Goal: Information Seeking & Learning: Learn about a topic

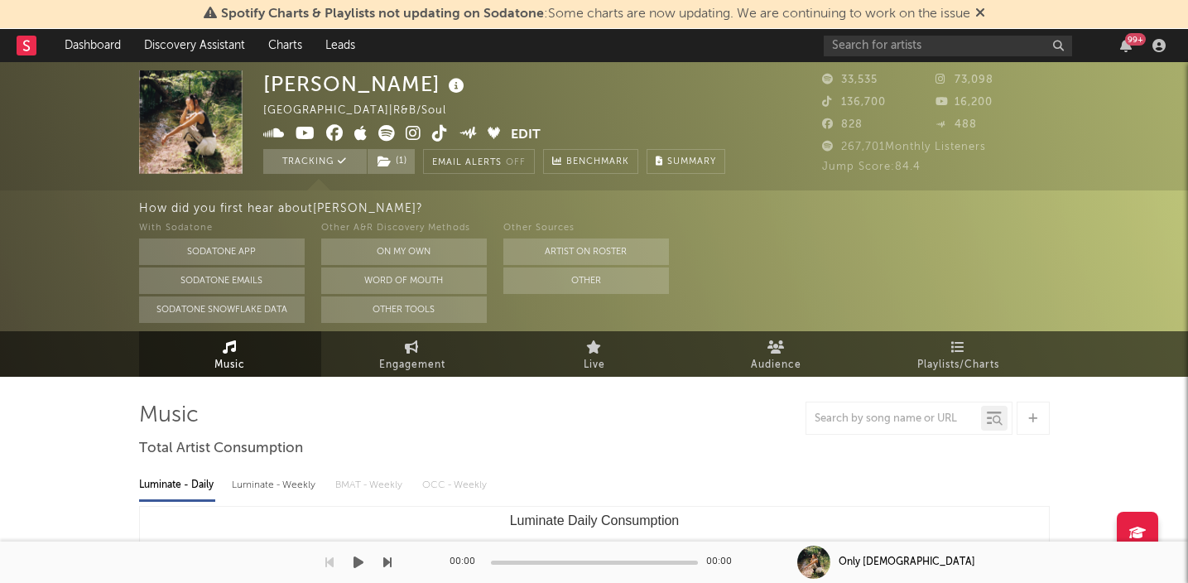
select select "6m"
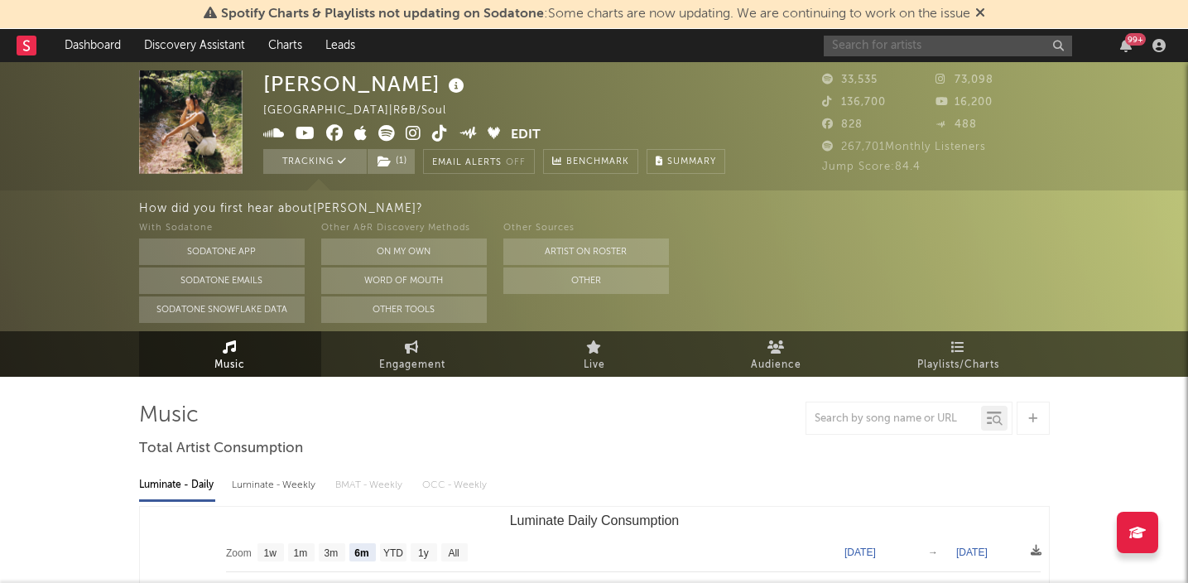
click at [872, 46] on input "text" at bounding box center [948, 46] width 248 height 21
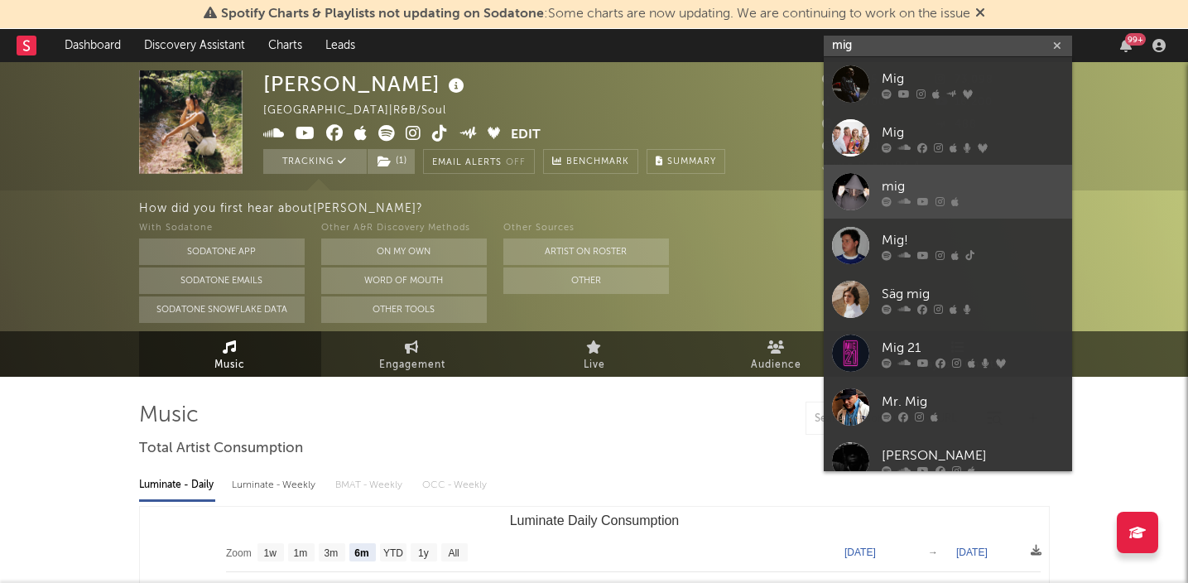
type input "mig"
click at [894, 185] on div "mig" at bounding box center [973, 186] width 182 height 20
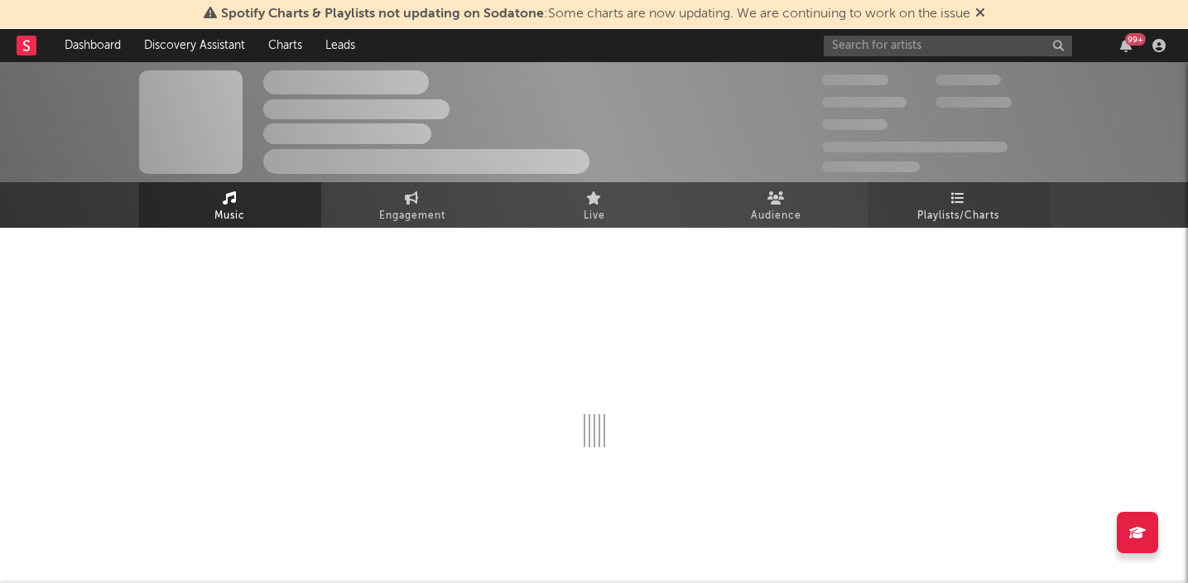
select select "1w"
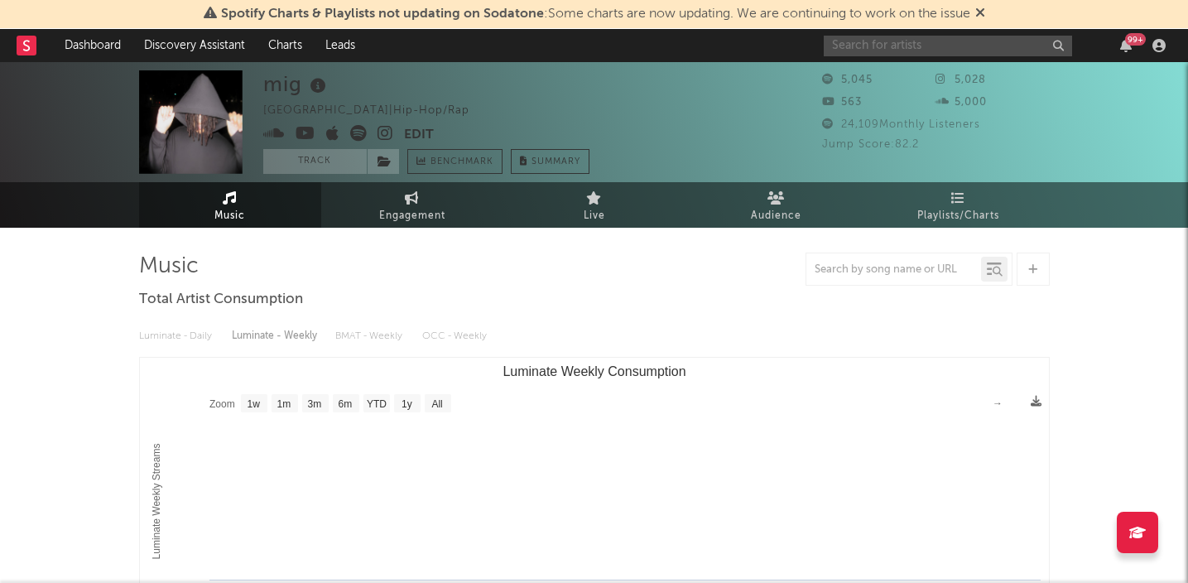
click at [1001, 52] on input "text" at bounding box center [948, 46] width 248 height 21
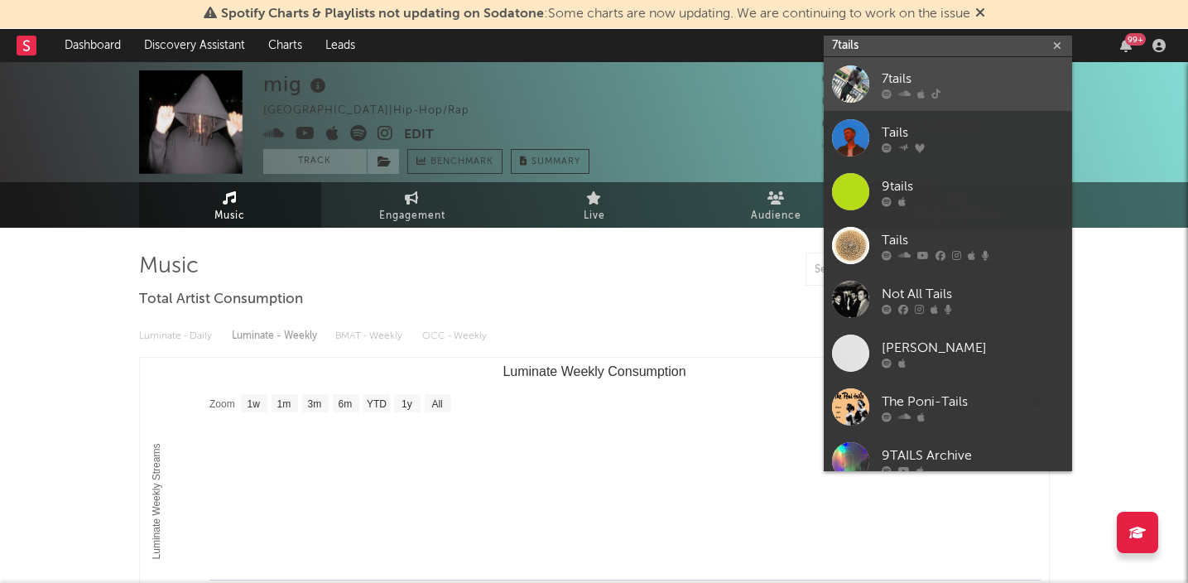
type input "7tails"
click at [900, 75] on div "7tails" at bounding box center [973, 79] width 182 height 20
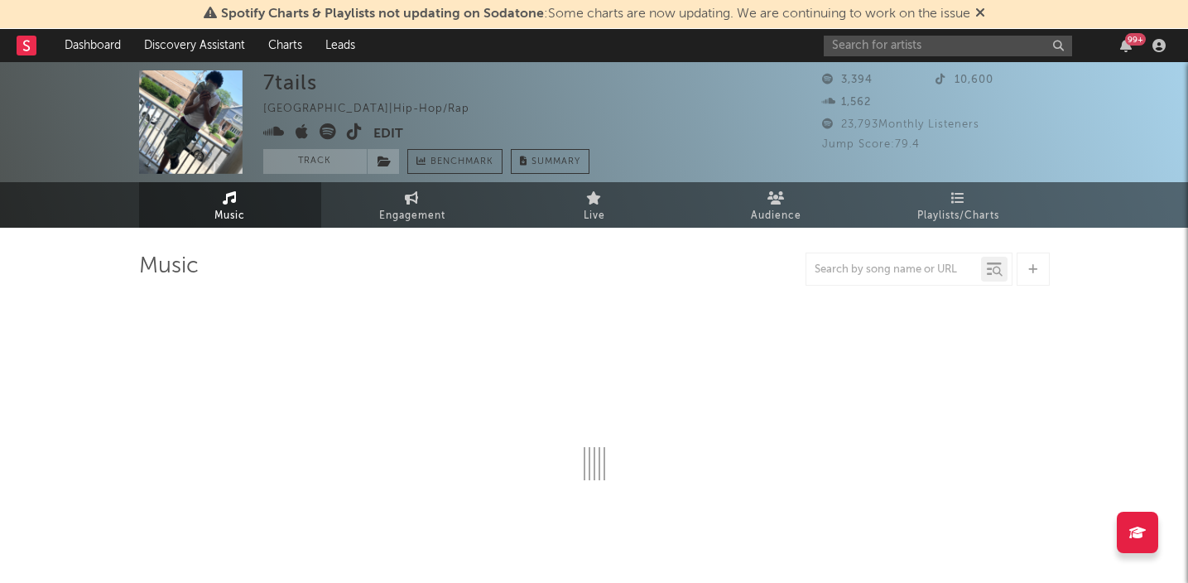
select select "6m"
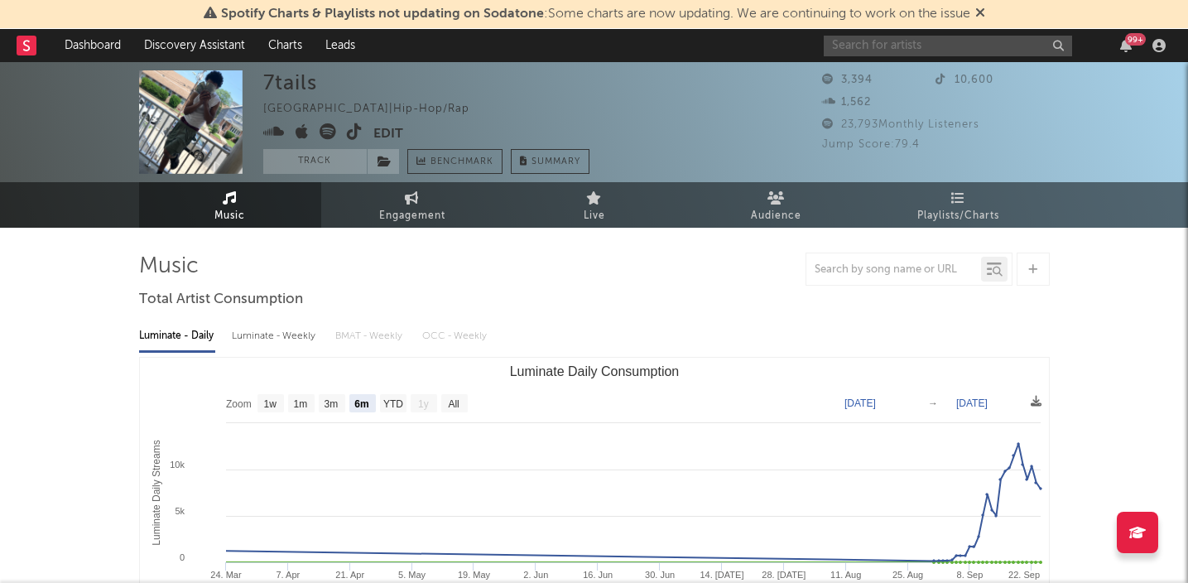
click at [904, 53] on input "text" at bounding box center [948, 46] width 248 height 21
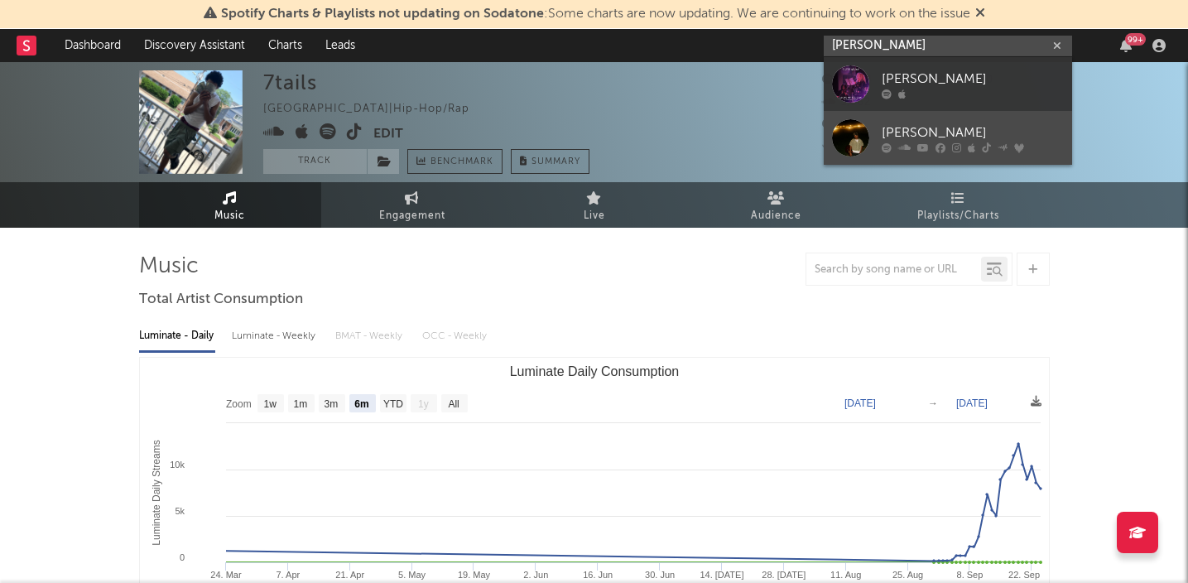
type input "[PERSON_NAME]"
click at [900, 133] on div "[PERSON_NAME]" at bounding box center [973, 133] width 182 height 20
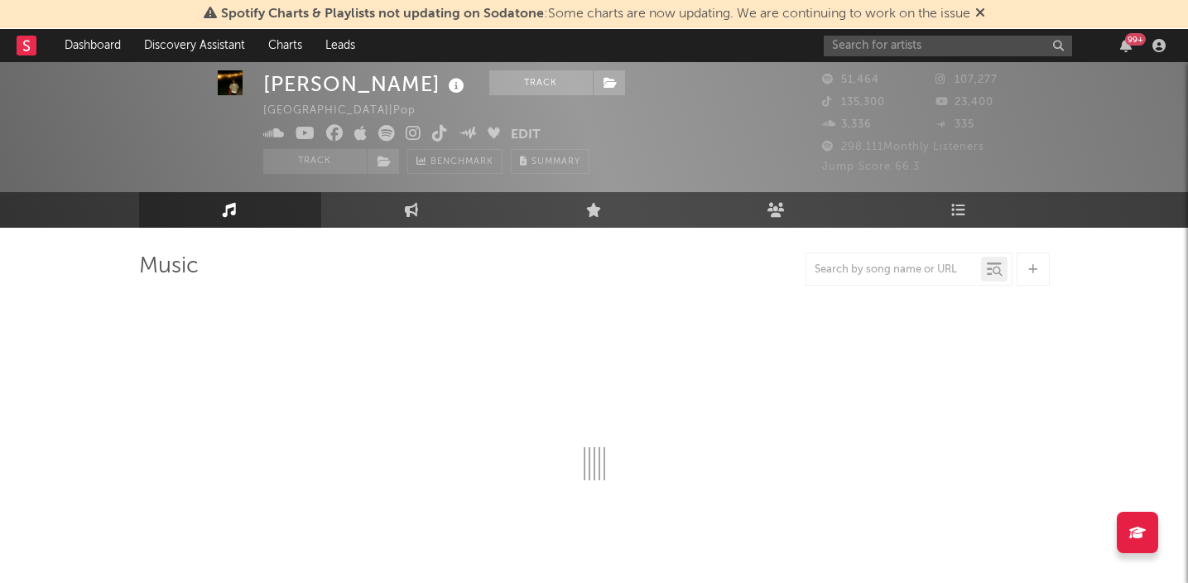
scroll to position [23, 0]
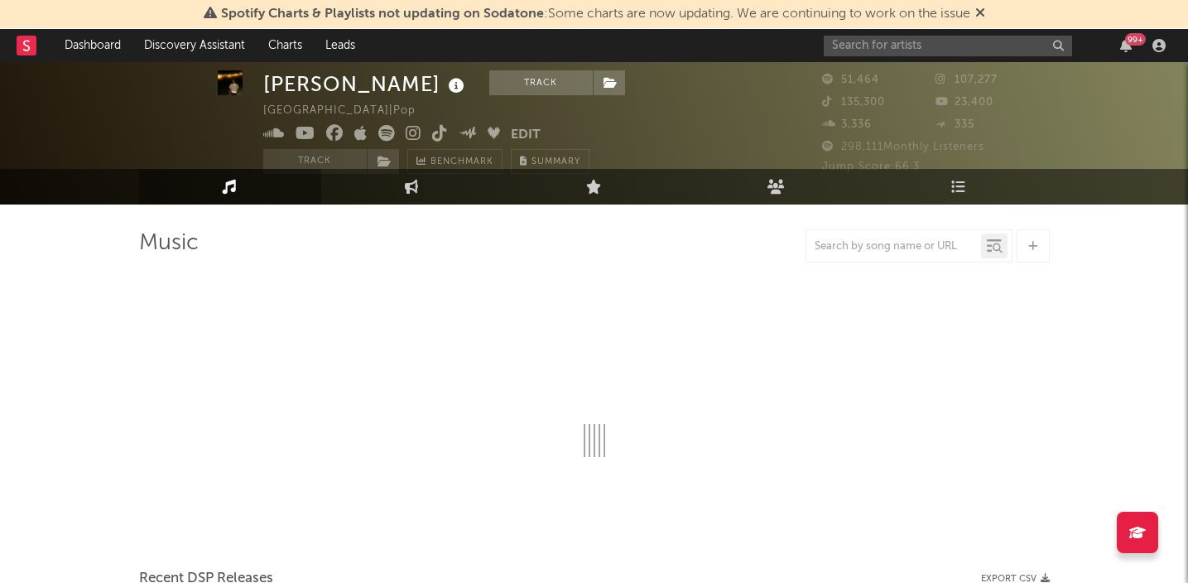
select select "6m"
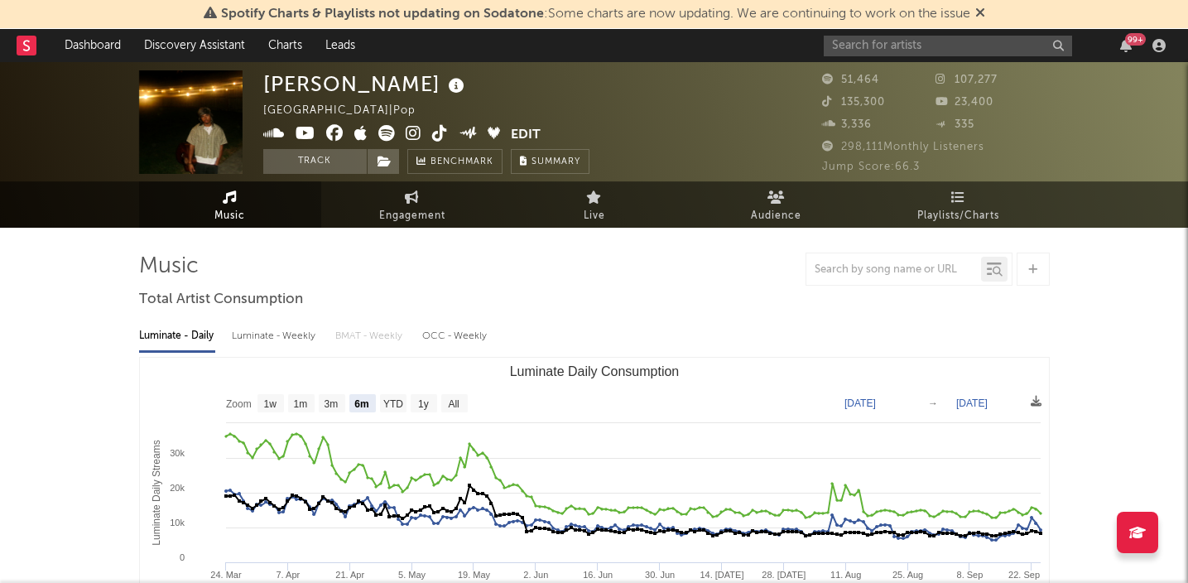
scroll to position [0, 0]
click at [921, 46] on input "text" at bounding box center [948, 46] width 248 height 21
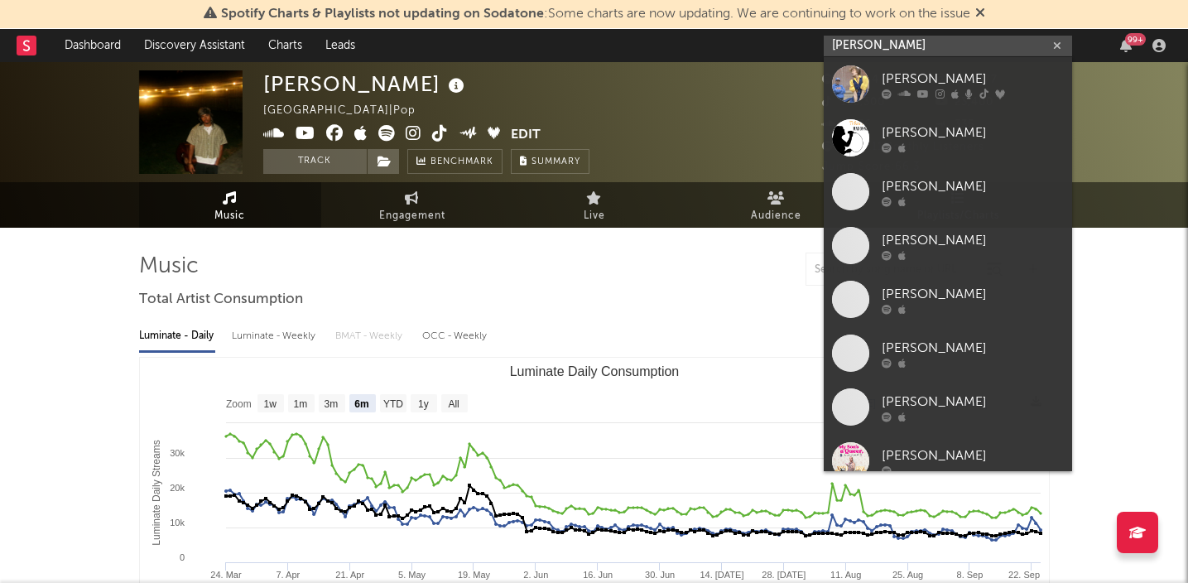
type input "[PERSON_NAME]"
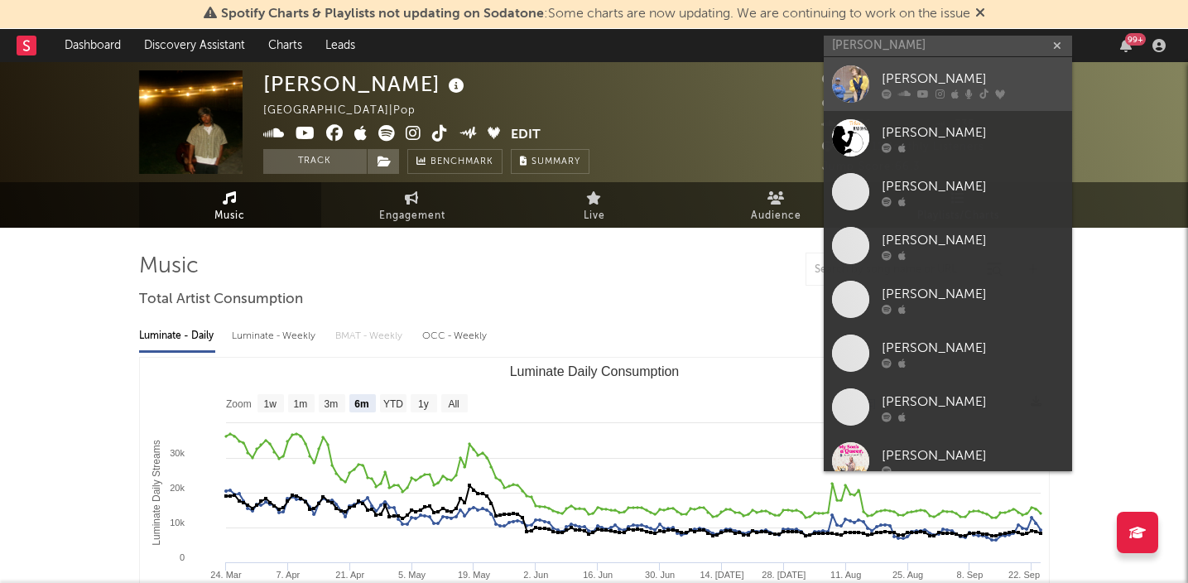
drag, startPoint x: 921, startPoint y: 46, endPoint x: 916, endPoint y: 83, distance: 36.9
click at [916, 83] on div "[PERSON_NAME]" at bounding box center [973, 79] width 182 height 20
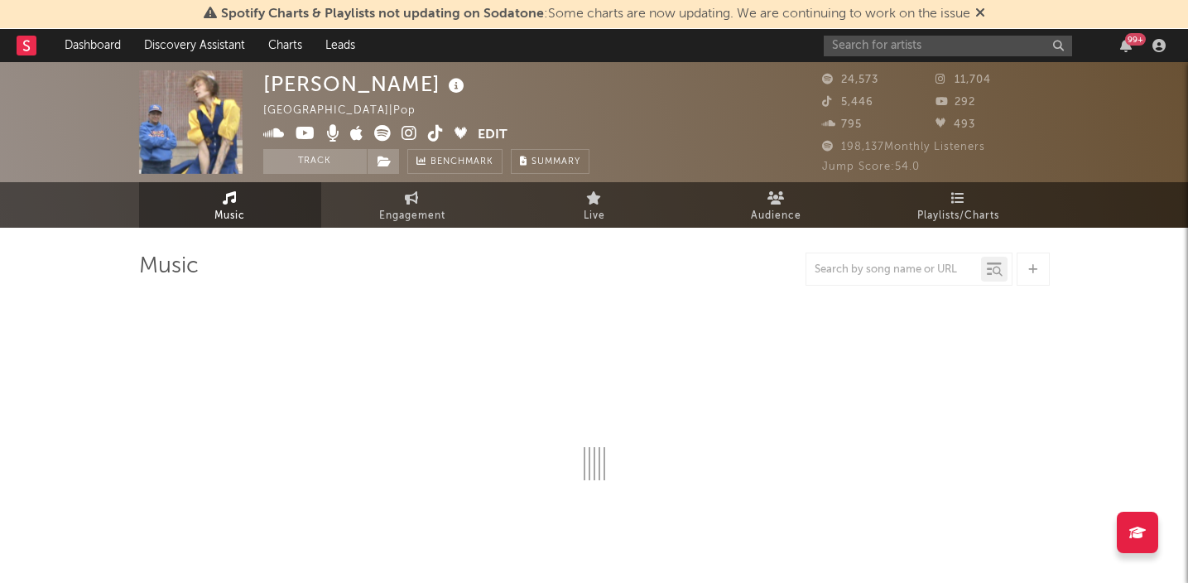
select select "6m"
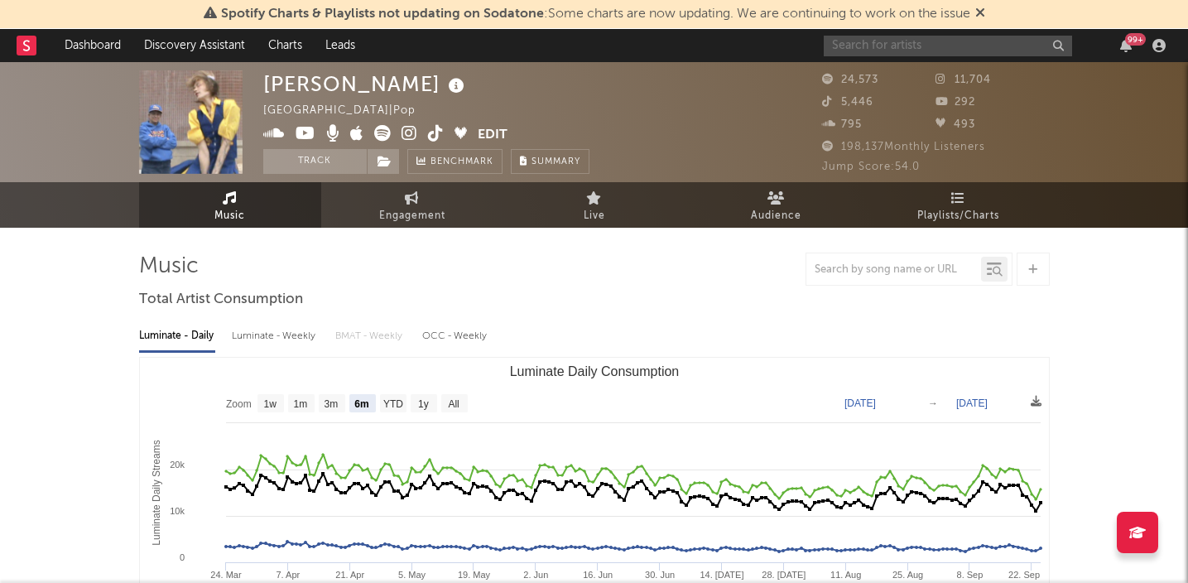
click at [1031, 37] on input "text" at bounding box center [948, 46] width 248 height 21
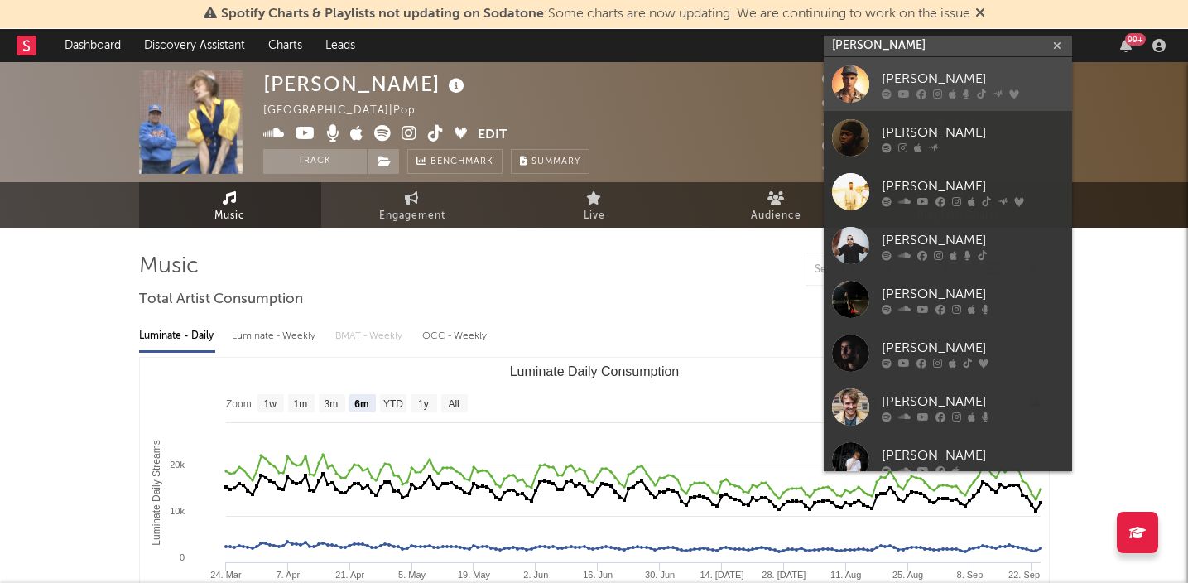
type input "[PERSON_NAME]"
click at [896, 74] on div "[PERSON_NAME]" at bounding box center [973, 79] width 182 height 20
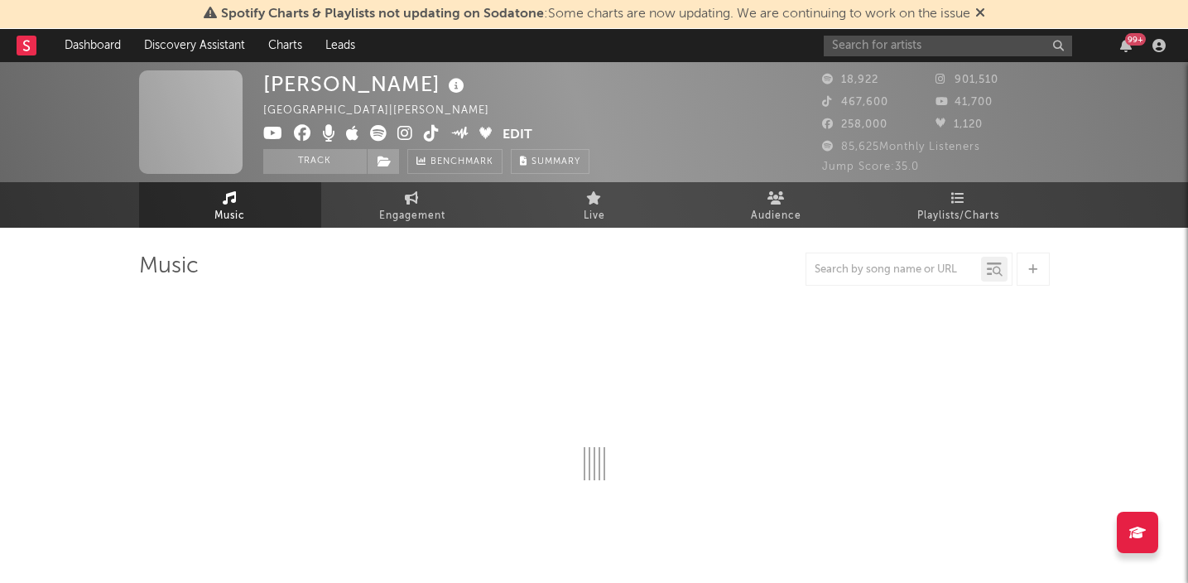
scroll to position [12, 1]
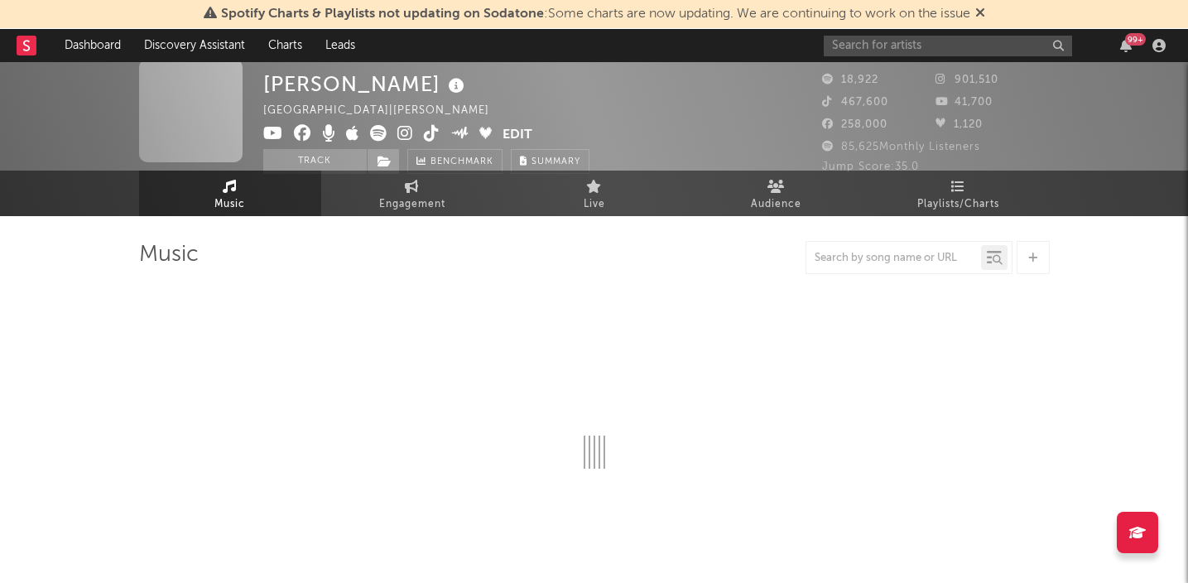
select select "6m"
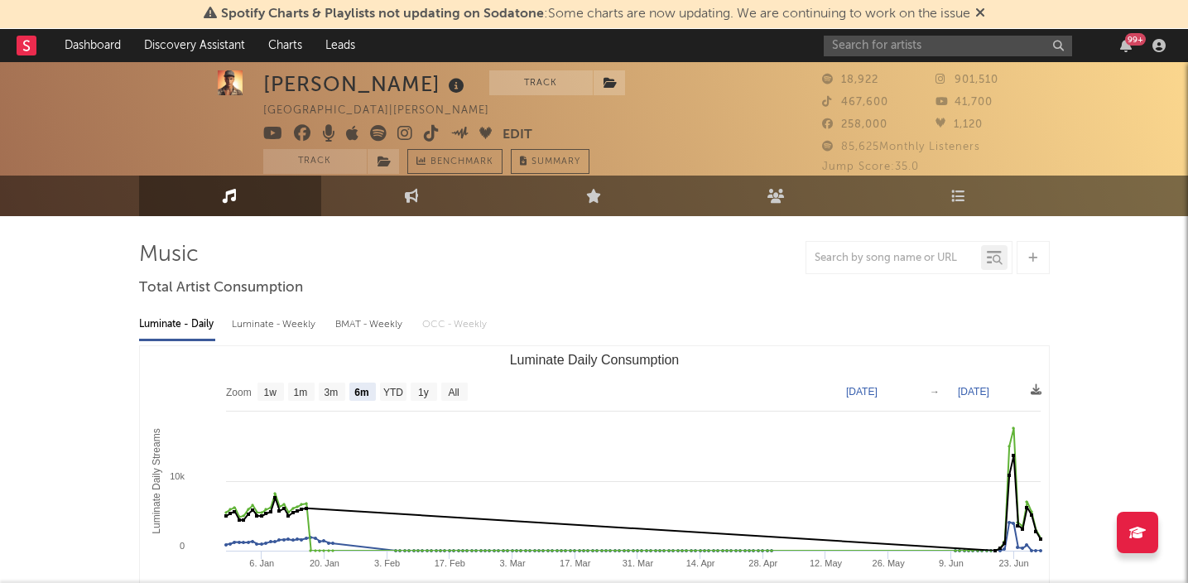
scroll to position [12, 0]
click at [991, 50] on input "text" at bounding box center [948, 46] width 248 height 21
type input "[PERSON_NAME]"
click at [1058, 46] on icon "button" at bounding box center [1057, 46] width 8 height 11
paste input "[URL][DOMAIN_NAME]"
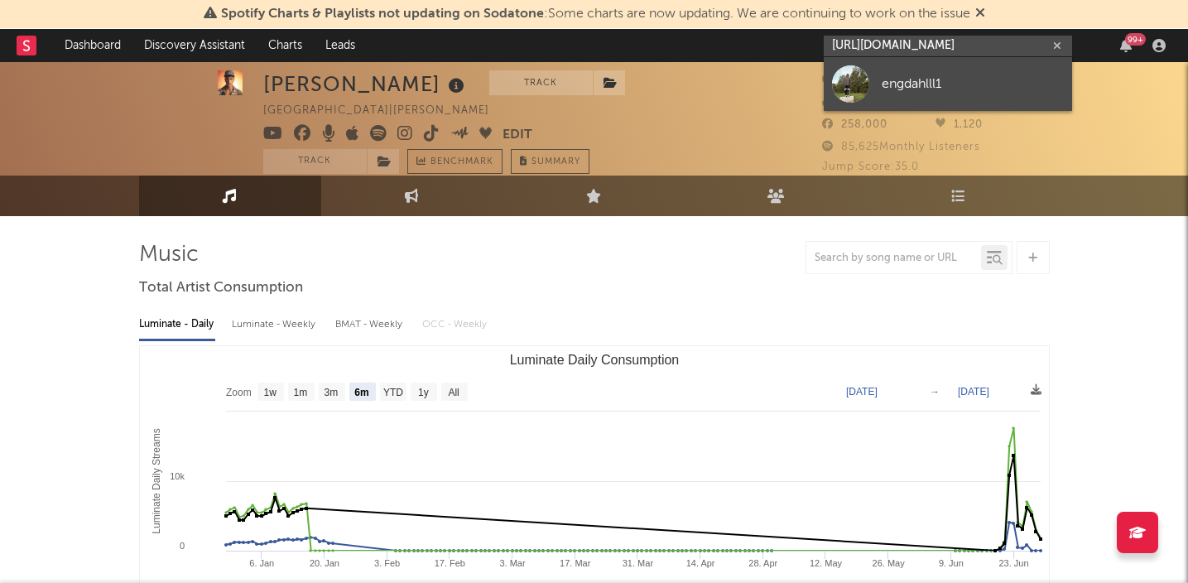
type input "[URL][DOMAIN_NAME]"
click at [933, 78] on div "engdahlll1" at bounding box center [973, 84] width 182 height 20
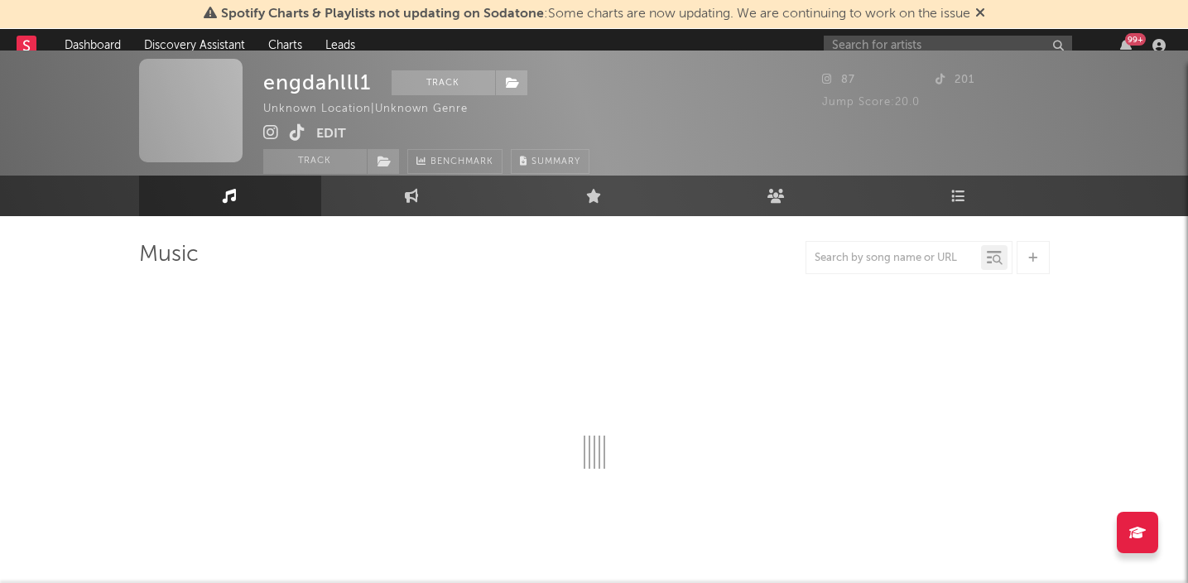
select select "1w"
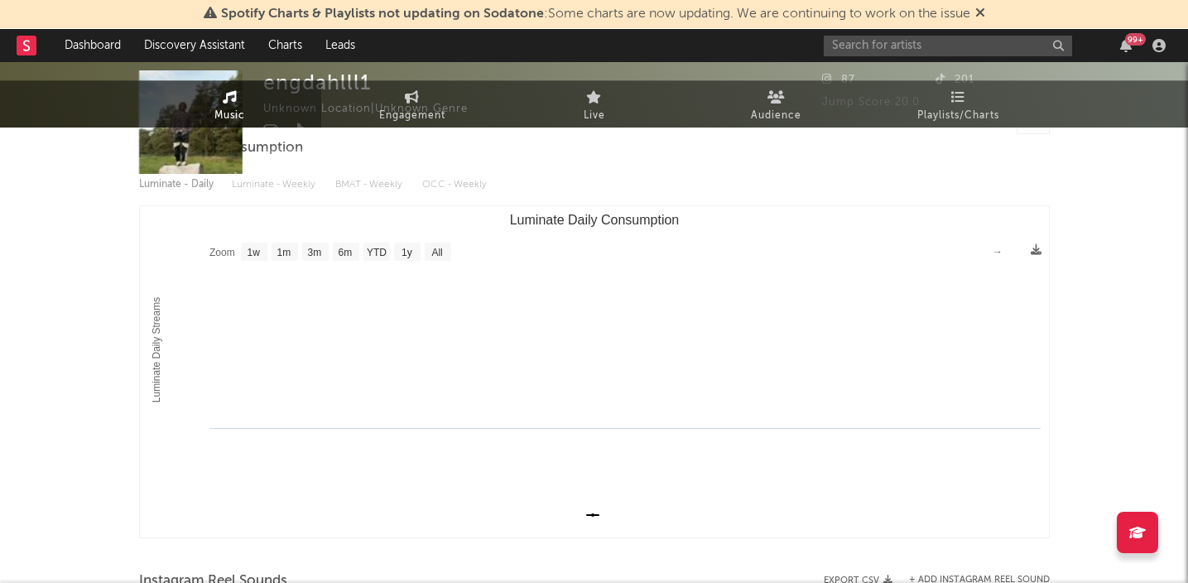
scroll to position [510, 0]
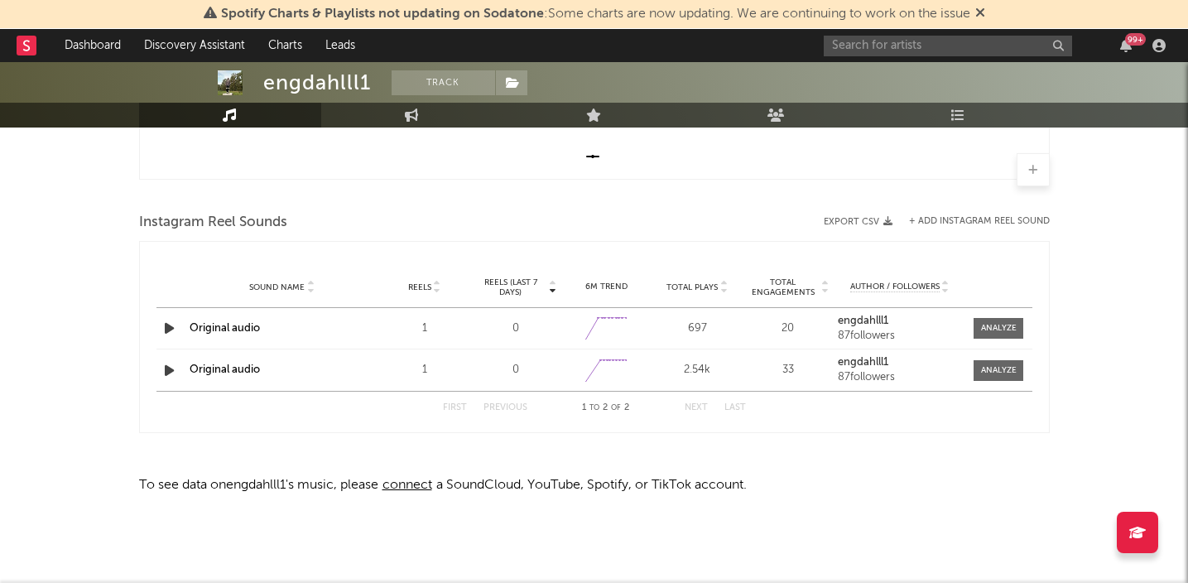
click at [171, 330] on icon "button" at bounding box center [169, 328] width 17 height 21
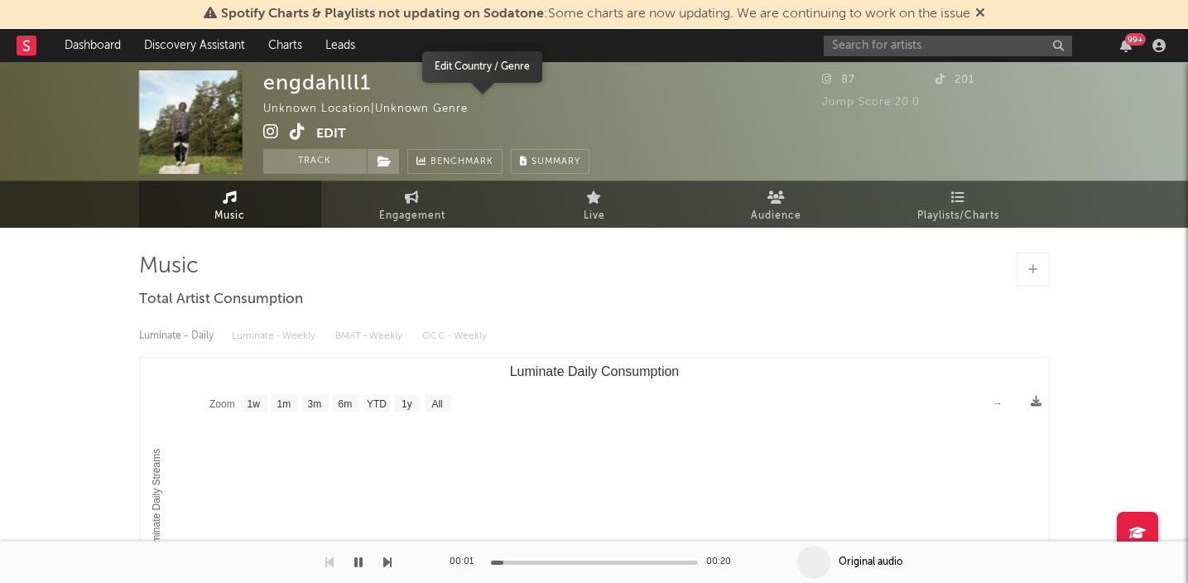
scroll to position [0, 0]
click at [858, 44] on input "text" at bounding box center [948, 46] width 248 height 21
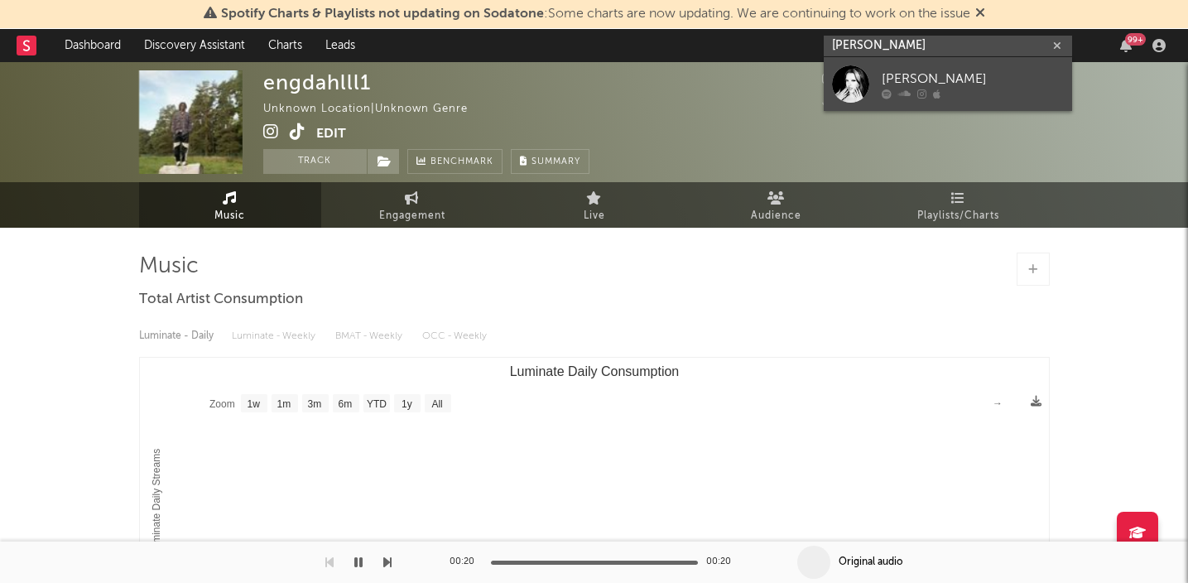
type input "[PERSON_NAME]"
click at [959, 79] on div "[PERSON_NAME]" at bounding box center [973, 79] width 182 height 20
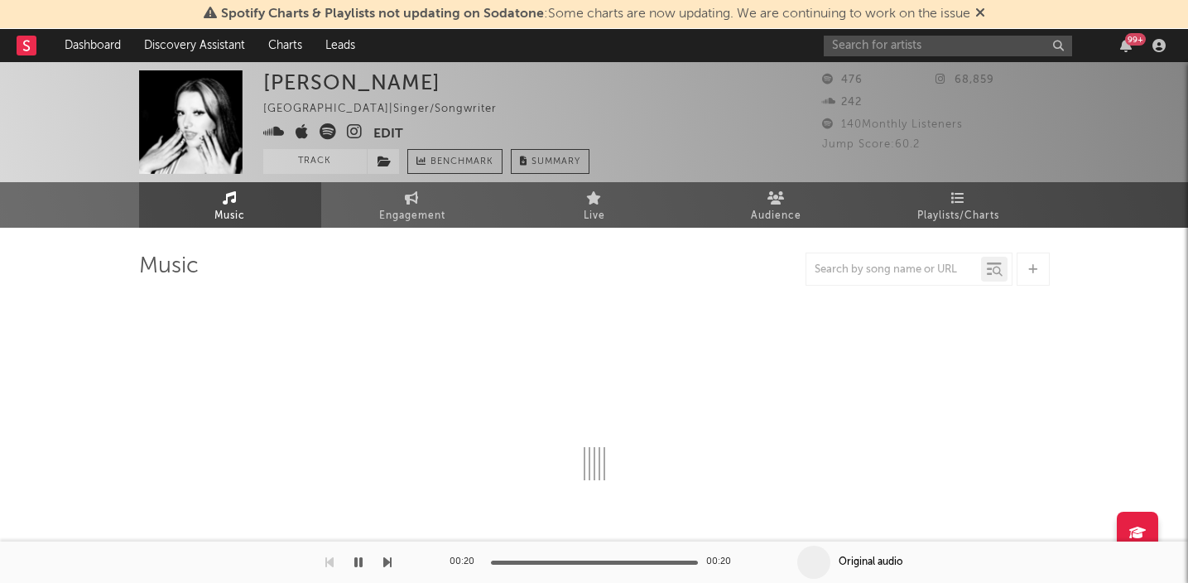
select select "1w"
